Goal: Task Accomplishment & Management: Use online tool/utility

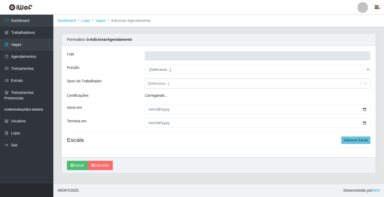
type input "Rede Econômico - Prata"
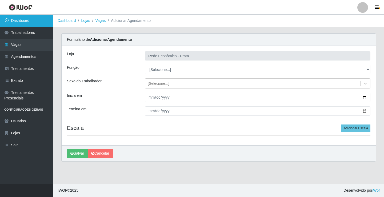
click at [29, 25] on link "Dashboard" at bounding box center [26, 21] width 53 height 12
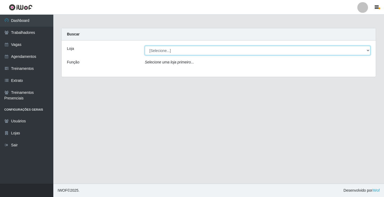
click at [366, 50] on select "[Selecione...] Rede Econômico - Prata" at bounding box center [257, 50] width 225 height 9
select select "192"
click at [145, 46] on select "[Selecione...] Rede Econômico - Prata" at bounding box center [257, 50] width 225 height 9
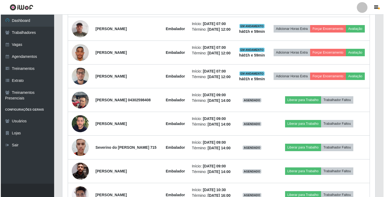
scroll to position [266, 0]
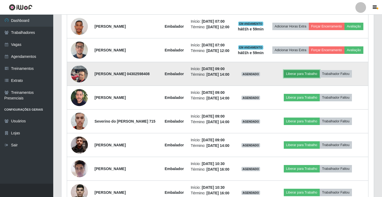
click at [297, 78] on button "Liberar para Trabalho" at bounding box center [302, 73] width 36 height 7
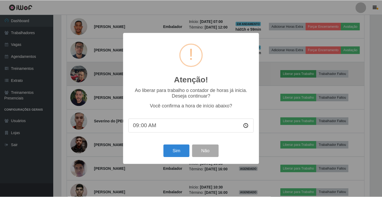
scroll to position [111, 310]
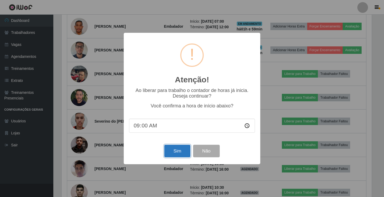
click at [178, 153] on button "Sim" at bounding box center [177, 151] width 26 height 13
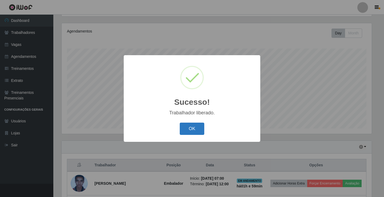
click at [190, 130] on button "OK" at bounding box center [192, 129] width 25 height 13
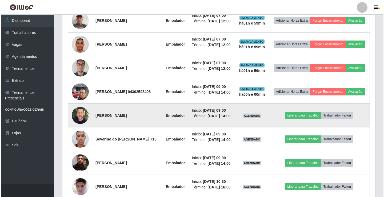
scroll to position [275, 0]
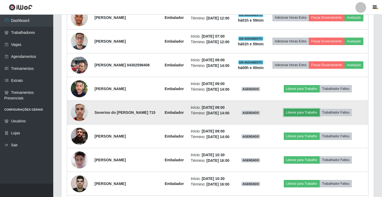
click at [307, 116] on button "Liberar para Trabalho" at bounding box center [302, 112] width 36 height 7
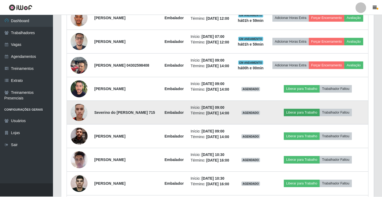
scroll to position [111, 310]
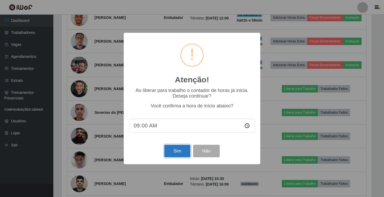
click at [177, 152] on button "Sim" at bounding box center [177, 151] width 26 height 13
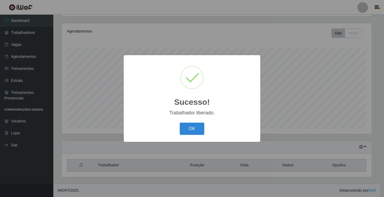
click at [180, 123] on button "OK" at bounding box center [192, 129] width 25 height 13
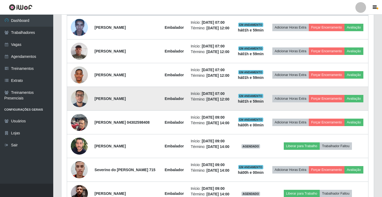
scroll to position [248, 0]
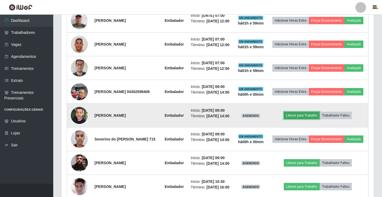
click at [308, 119] on button "Liberar para Trabalho" at bounding box center [302, 115] width 36 height 7
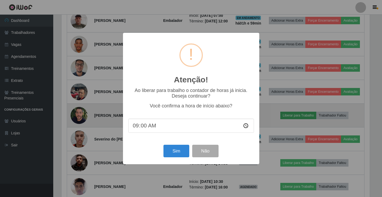
scroll to position [111, 310]
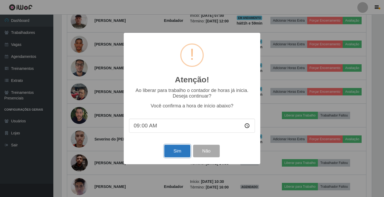
click at [182, 150] on button "Sim" at bounding box center [177, 151] width 26 height 13
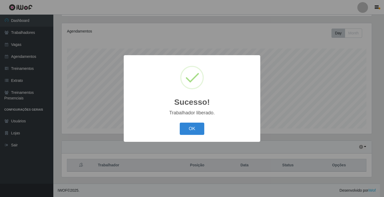
click at [180, 123] on button "OK" at bounding box center [192, 129] width 25 height 13
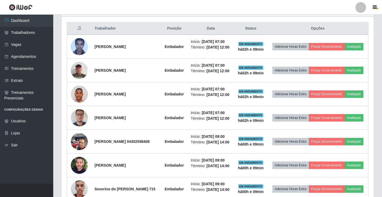
scroll to position [222, 0]
